Goal: Check status

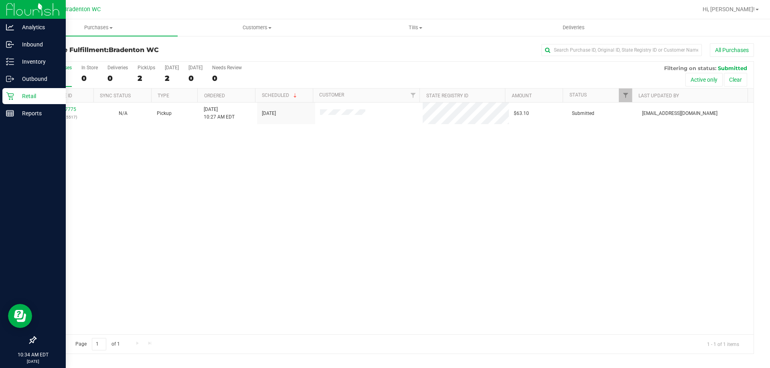
click at [13, 89] on div "Retail" at bounding box center [33, 96] width 63 height 16
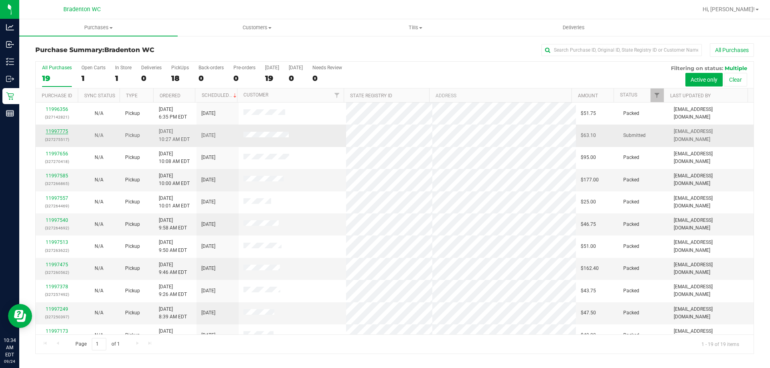
click at [61, 129] on link "11997775" at bounding box center [57, 132] width 22 height 6
